Goal: Find specific page/section: Find specific page/section

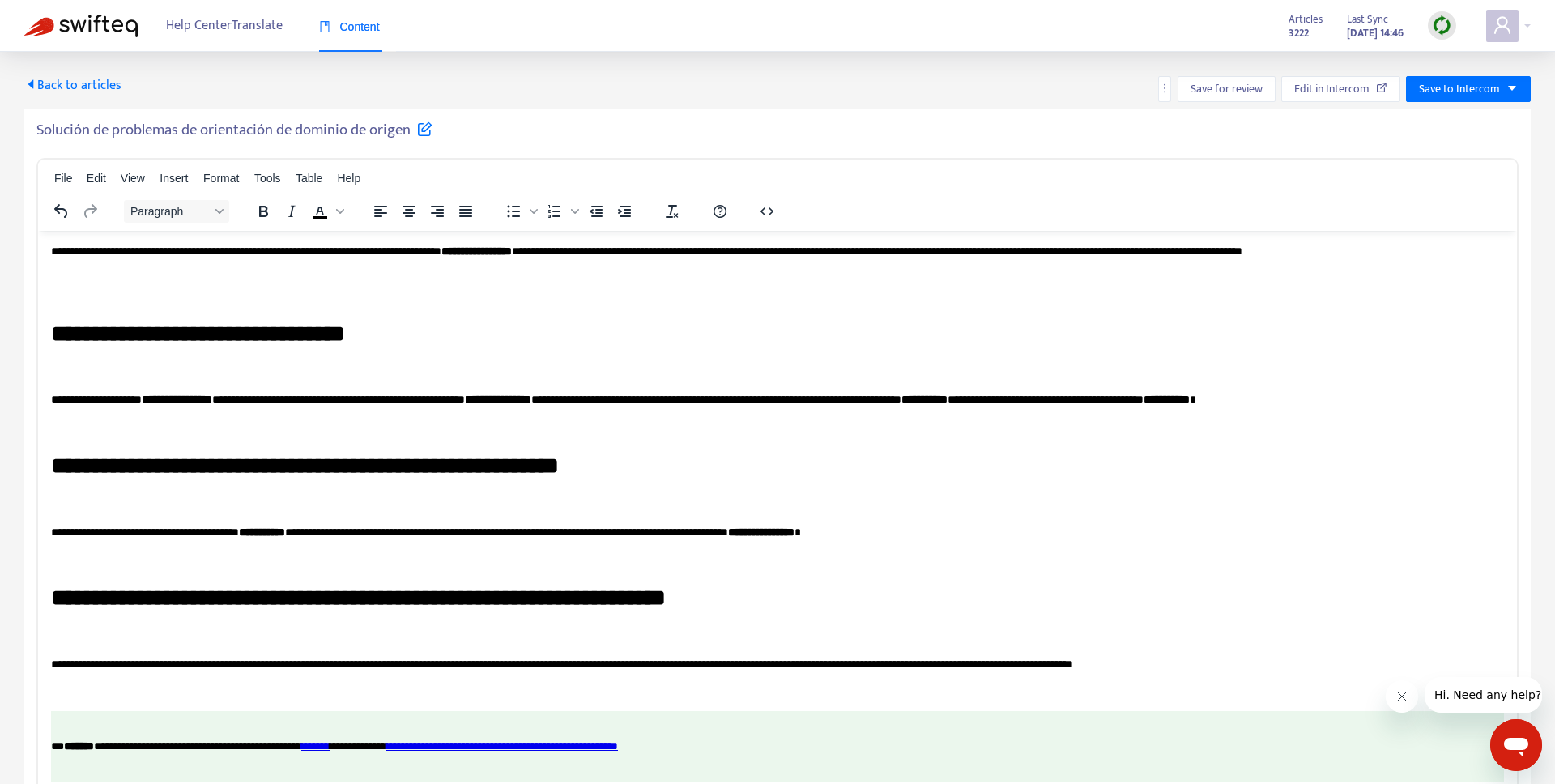
scroll to position [3214, 0]
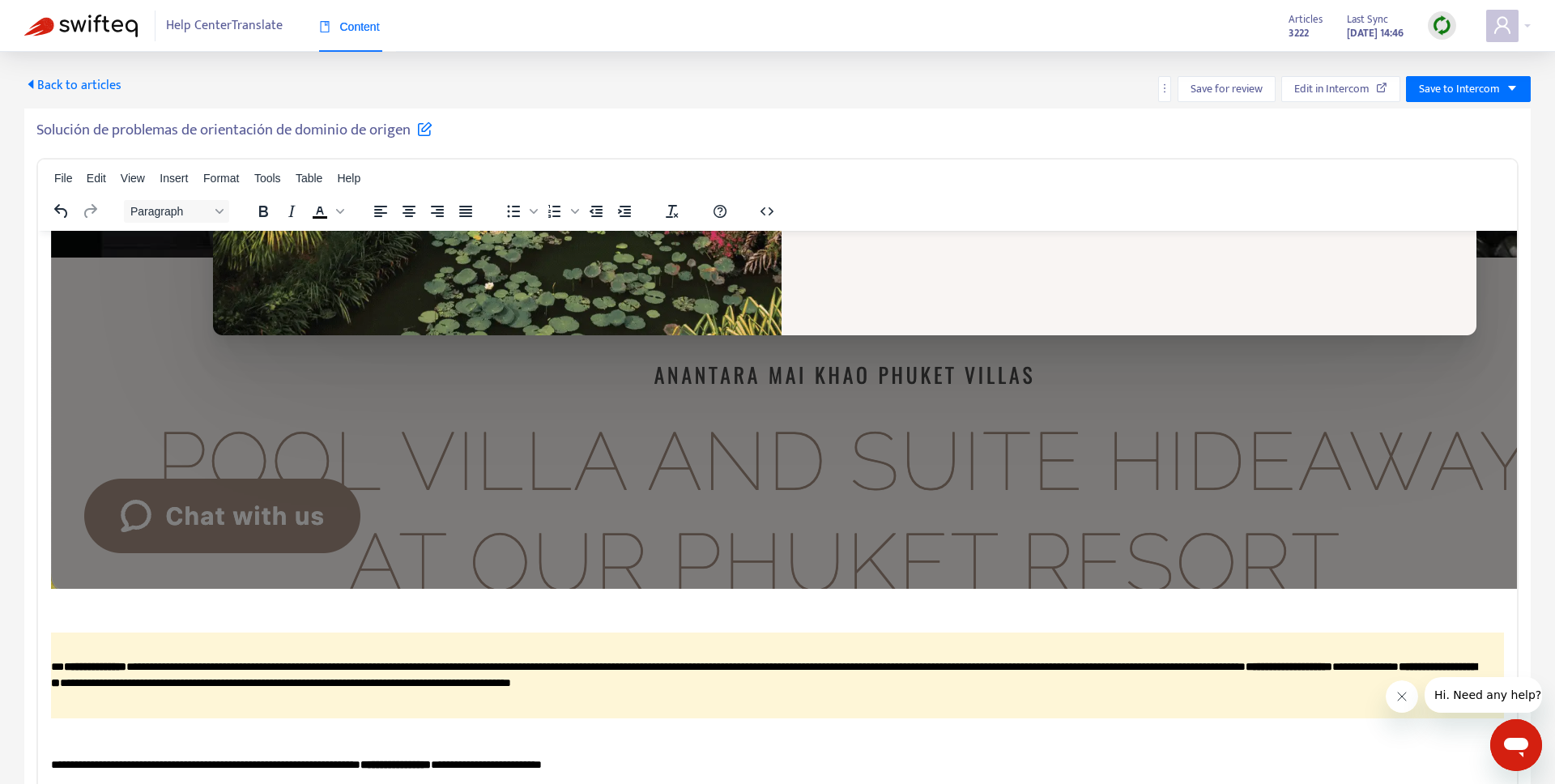
click at [50, 79] on span "Back to articles" at bounding box center [73, 85] width 97 height 22
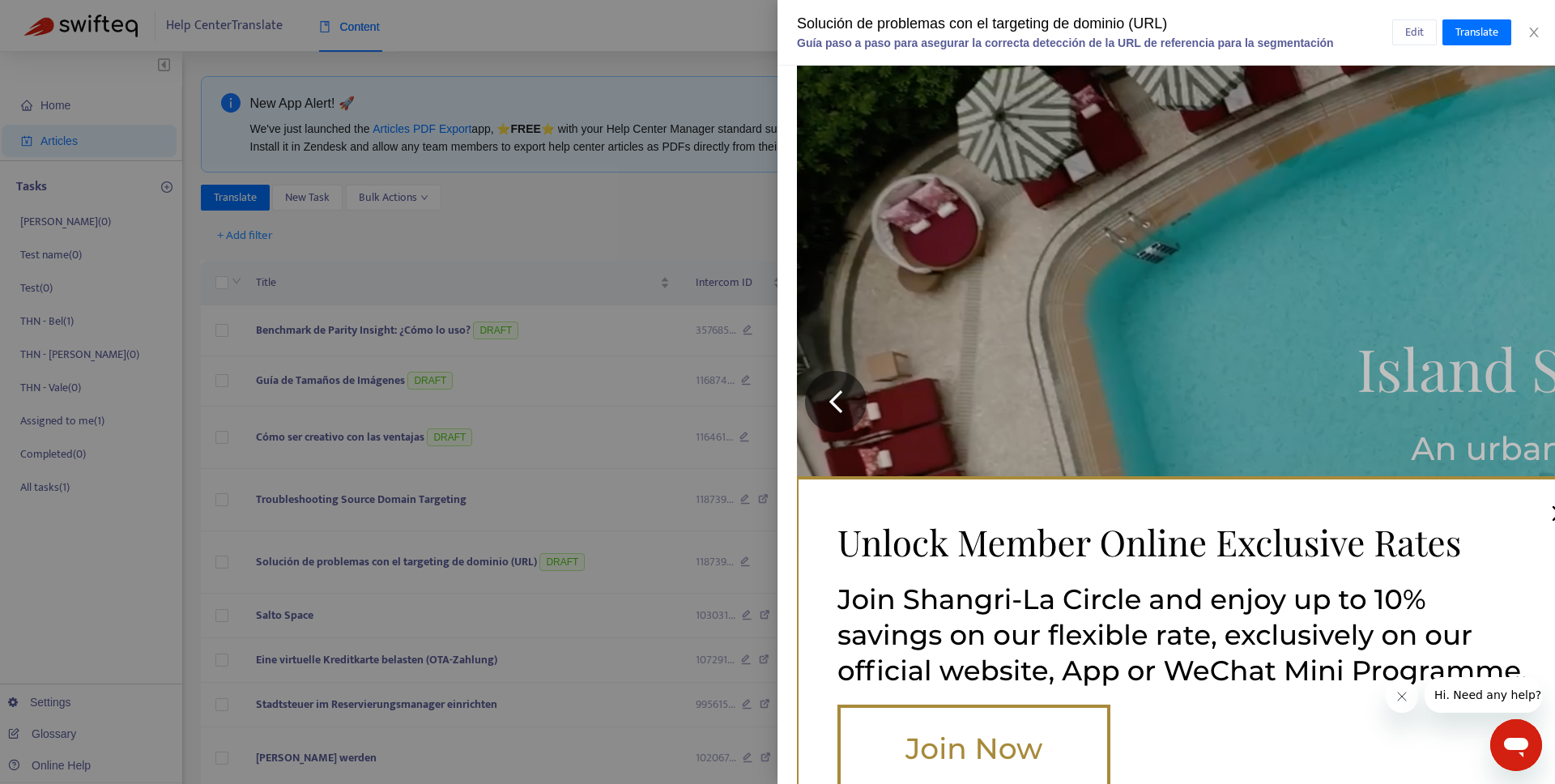
scroll to position [1162, 0]
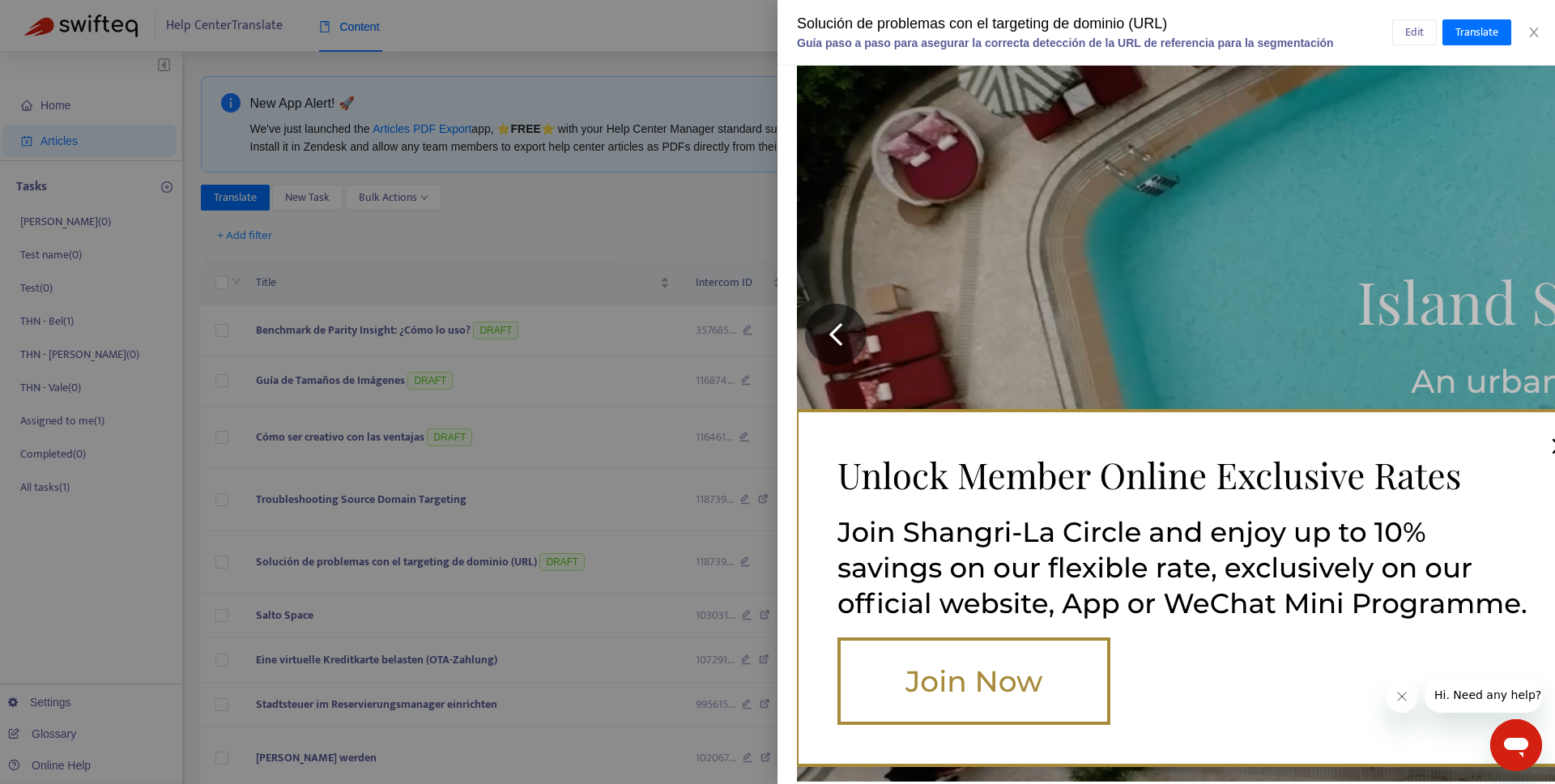
click at [720, 402] on div at bounding box center [777, 392] width 1555 height 784
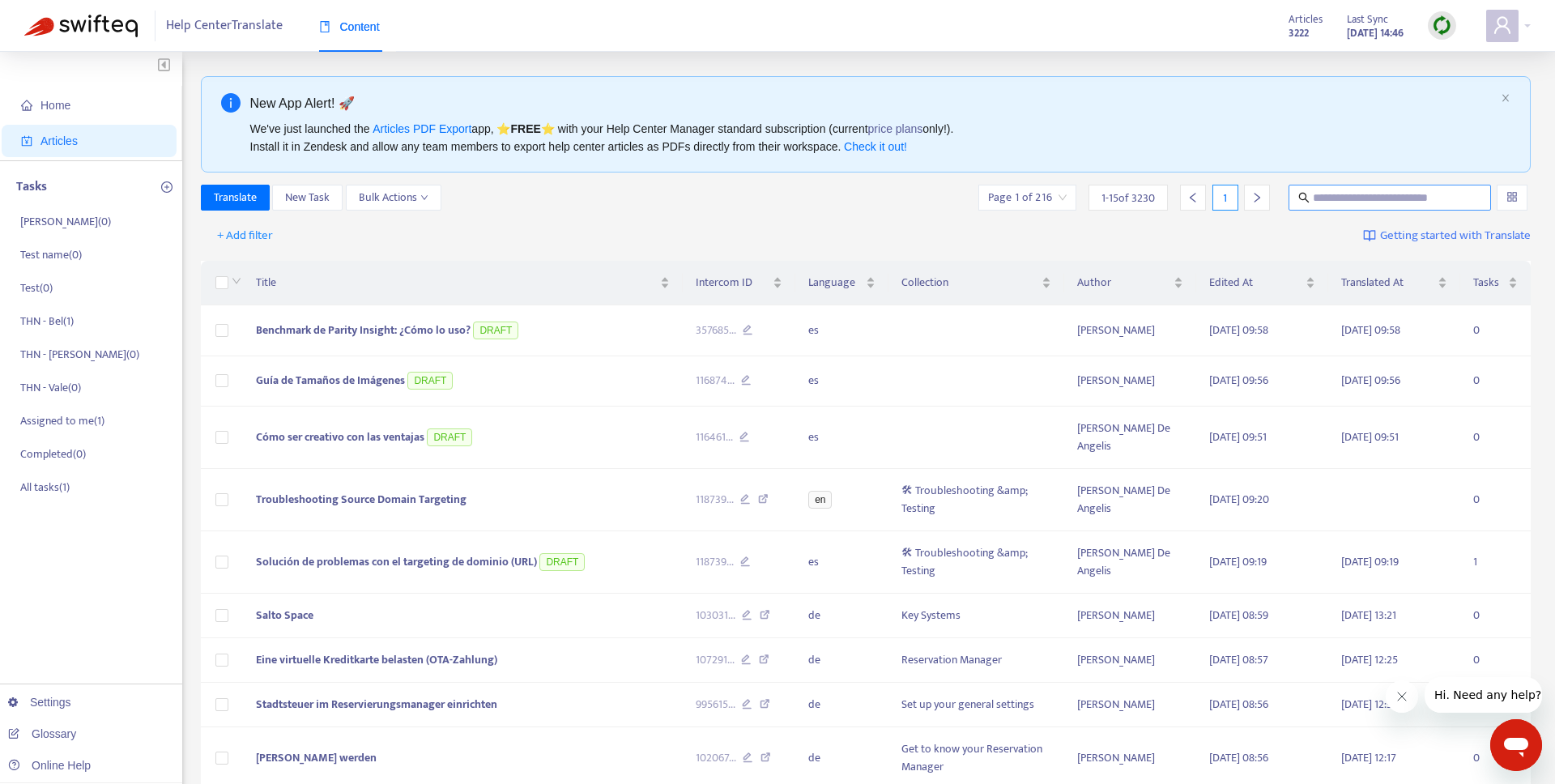
click at [1316, 208] on span at bounding box center [1390, 197] width 202 height 26
click at [1326, 197] on input "text" at bounding box center [1391, 197] width 156 height 18
